Goal: Use online tool/utility: Utilize a website feature to perform a specific function

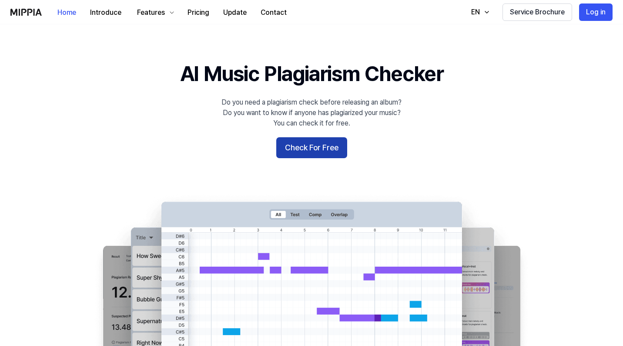
click at [318, 147] on button "Check For Free" at bounding box center [311, 147] width 71 height 21
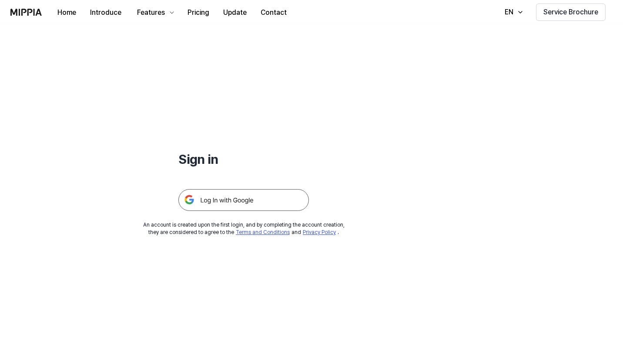
click at [192, 199] on img at bounding box center [243, 200] width 131 height 22
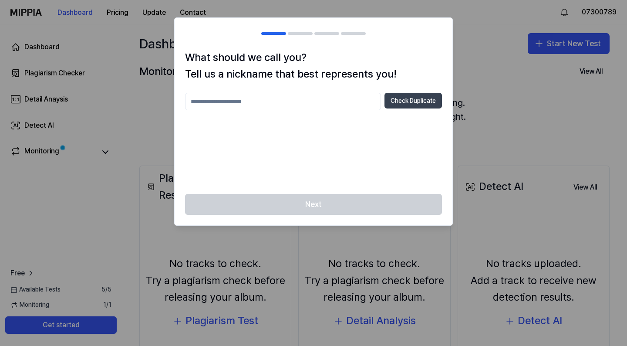
click at [408, 98] on button "Check Duplicate" at bounding box center [412, 101] width 57 height 16
click at [234, 104] on input "text" at bounding box center [283, 101] width 196 height 17
type input "*"
type input "*********"
click at [423, 100] on button "Check Duplicate" at bounding box center [412, 101] width 57 height 16
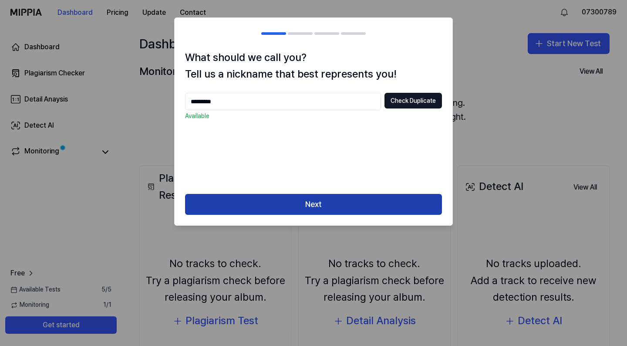
click at [316, 196] on button "Next" at bounding box center [313, 204] width 257 height 21
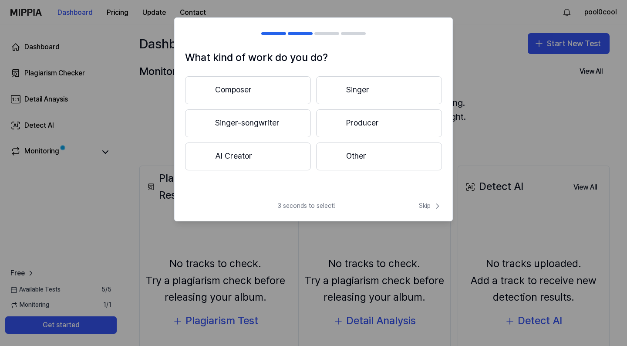
click at [357, 154] on button "Other" at bounding box center [379, 156] width 126 height 28
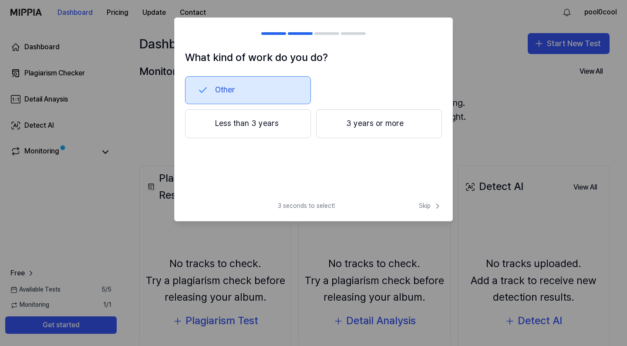
click at [377, 122] on button "3 years or more" at bounding box center [379, 123] width 126 height 29
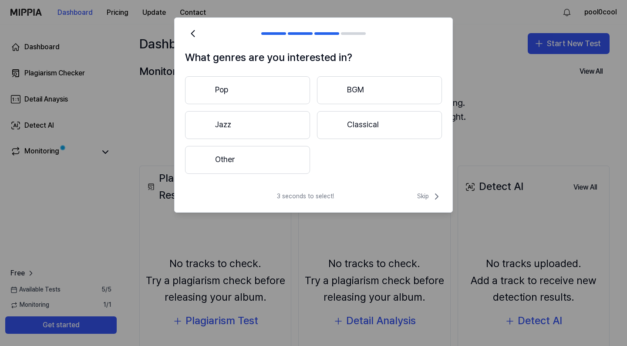
click at [269, 82] on button "Pop" at bounding box center [247, 90] width 125 height 28
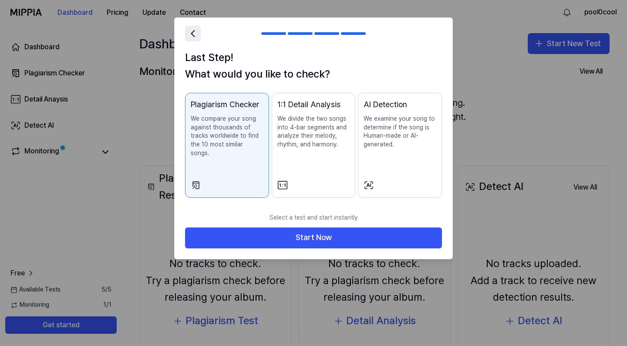
click at [190, 33] on icon at bounding box center [193, 33] width 12 height 12
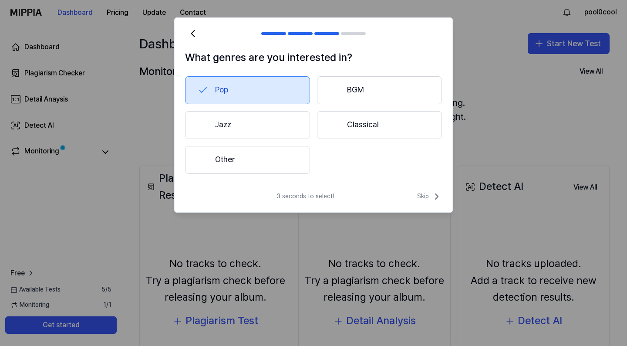
click at [249, 154] on button "Other" at bounding box center [247, 160] width 125 height 28
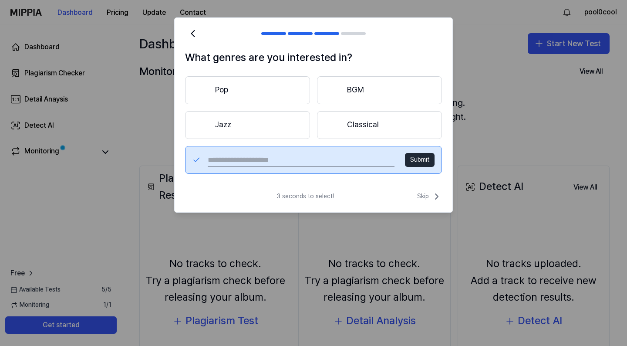
click at [221, 162] on input "text" at bounding box center [301, 160] width 187 height 14
type input "**********"
click at [428, 158] on button "Submit" at bounding box center [420, 160] width 30 height 14
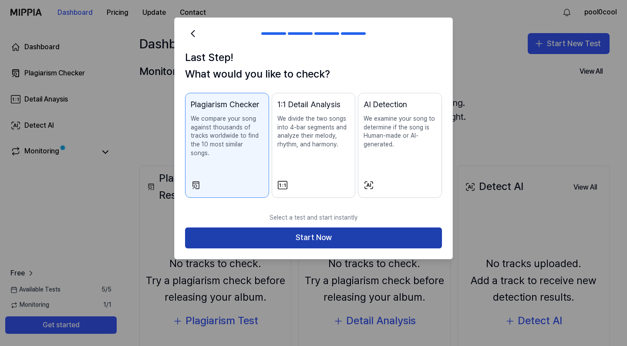
click at [323, 228] on button "Start Now" at bounding box center [313, 237] width 257 height 21
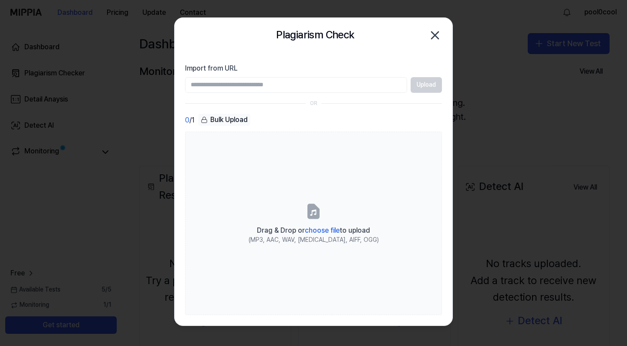
click at [347, 84] on input "Import from URL" at bounding box center [296, 85] width 222 height 16
click at [316, 61] on section "Import from URL Upload OR 0 / 1 Bulk Upload Drag & Drop or choose file to uploa…" at bounding box center [314, 189] width 278 height 272
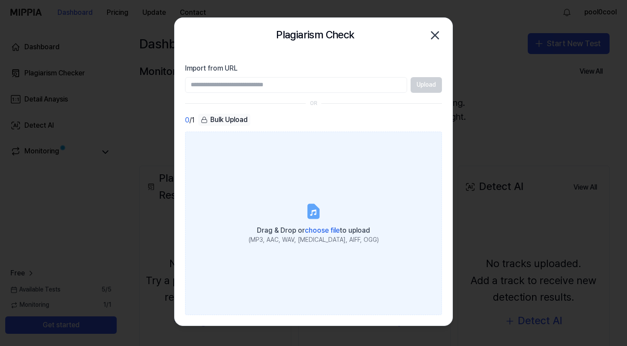
click at [312, 213] on icon at bounding box center [313, 212] width 6 height 6
click at [0, 0] on input "Drag & Drop or choose file to upload (MP3, AAC, WAV, [MEDICAL_DATA], AIFF, OGG)" at bounding box center [0, 0] width 0 height 0
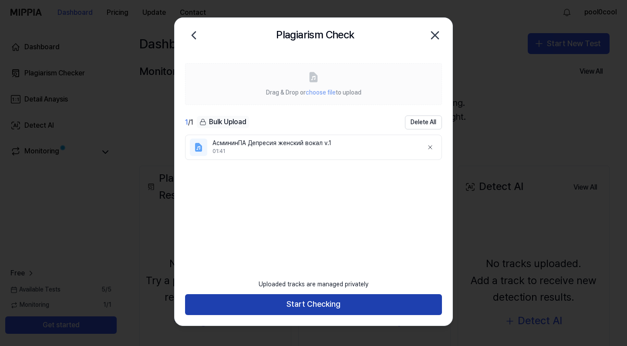
click at [297, 298] on button "Start Checking" at bounding box center [313, 304] width 257 height 21
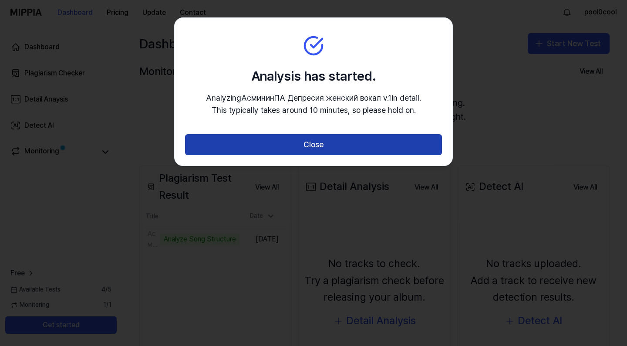
click at [313, 146] on button "Close" at bounding box center [313, 144] width 257 height 21
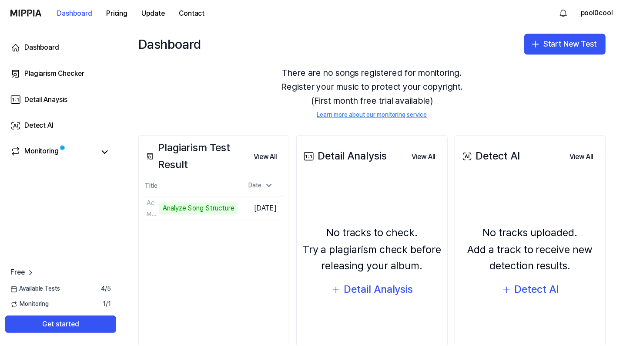
scroll to position [79, 0]
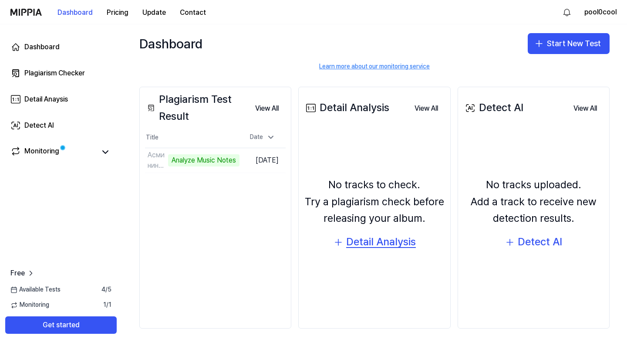
click at [364, 240] on div "Detail Analysis" at bounding box center [381, 241] width 70 height 17
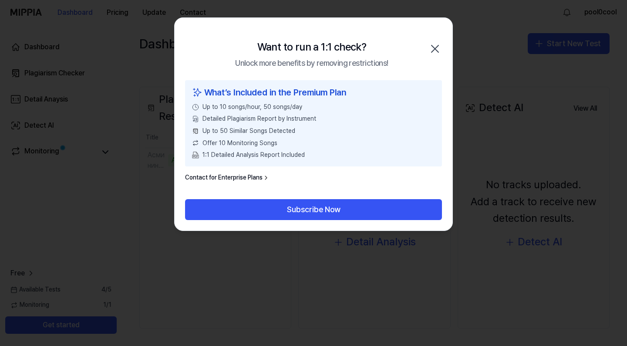
click at [433, 54] on icon "button" at bounding box center [435, 49] width 14 height 14
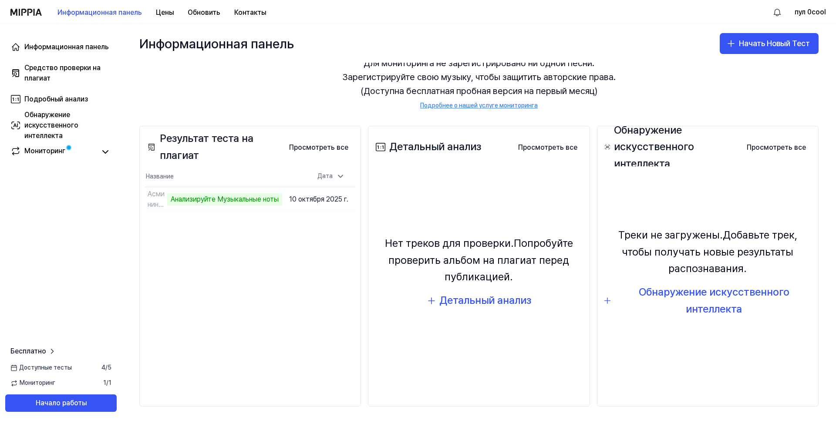
scroll to position [40, 0]
click at [626, 35] on button "Начать Новый Тест" at bounding box center [769, 43] width 99 height 21
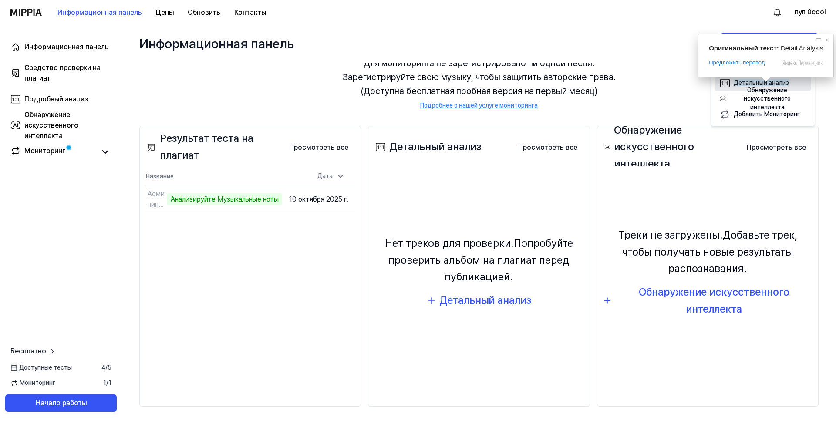
click at [626, 81] on span at bounding box center [765, 79] width 11 height 5
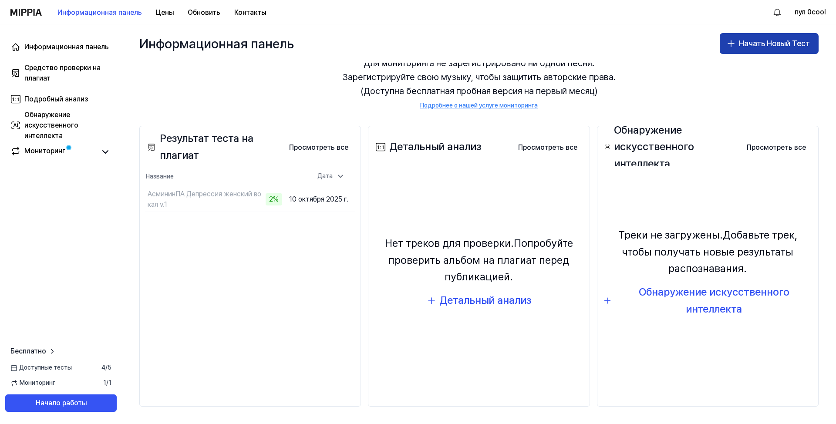
click at [626, 43] on icon "button" at bounding box center [731, 43] width 10 height 10
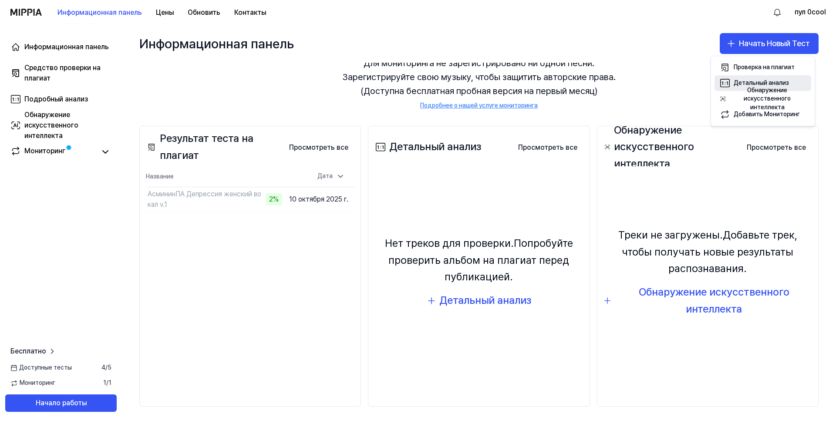
click at [626, 83] on icon "button" at bounding box center [725, 83] width 10 height 10
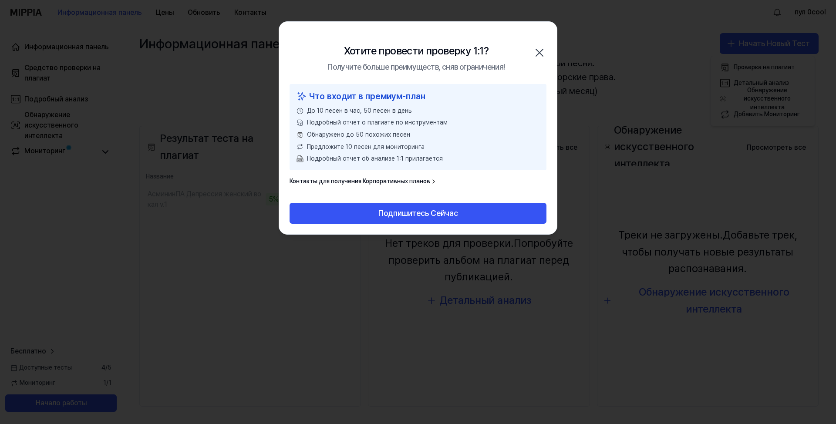
click at [540, 50] on icon "button" at bounding box center [539, 53] width 14 height 14
